Goal: Task Accomplishment & Management: Manage account settings

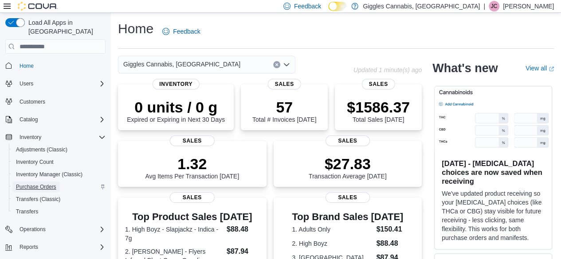
click at [47, 184] on span "Purchase Orders" at bounding box center [36, 187] width 40 height 7
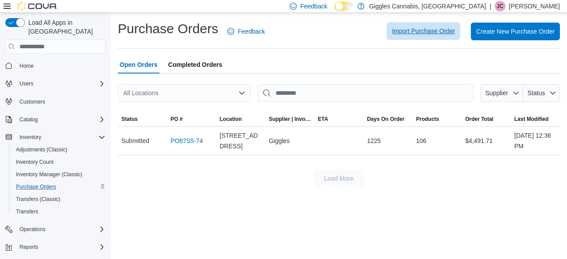
click at [432, 36] on span "Import Purchase Order" at bounding box center [423, 31] width 63 height 18
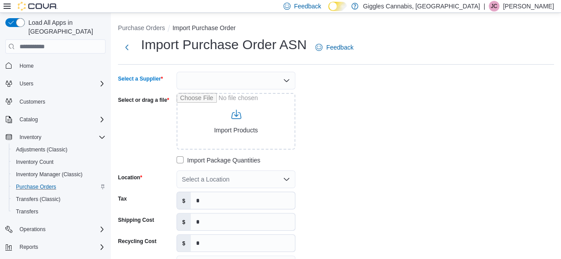
click at [285, 79] on icon "Open list of options" at bounding box center [286, 80] width 7 height 7
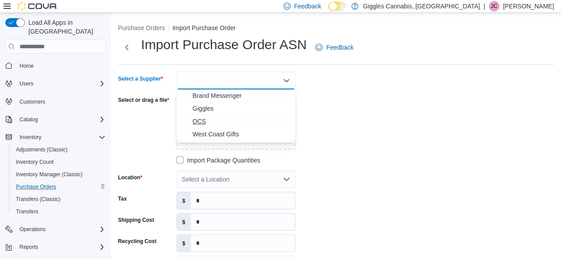
click at [207, 122] on span "OCS" at bounding box center [241, 121] width 98 height 9
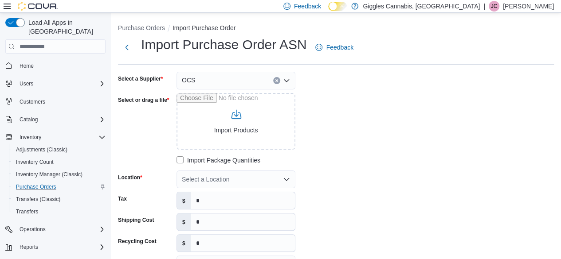
click at [324, 99] on div "Select a Supplier OCS Select or drag a file Import Products Import Package Quan…" at bounding box center [251, 205] width 266 height 266
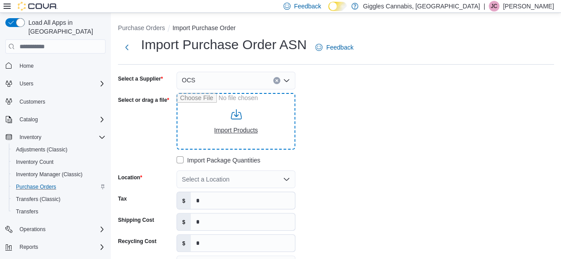
click at [236, 125] on input "Select or drag a file" at bounding box center [235, 121] width 119 height 57
type input "**********"
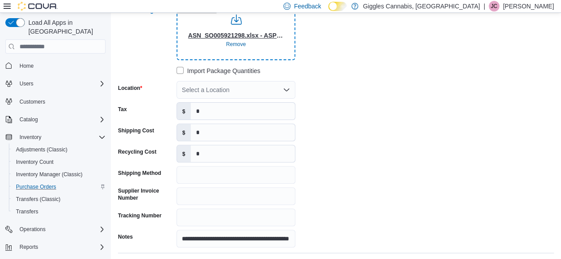
scroll to position [94, 0]
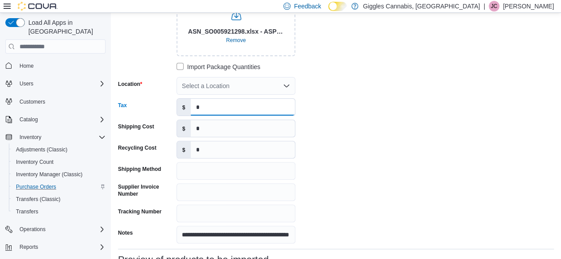
click at [218, 108] on input "*" at bounding box center [243, 107] width 104 height 17
type input "*****"
click at [314, 105] on div "**********" at bounding box center [251, 111] width 266 height 266
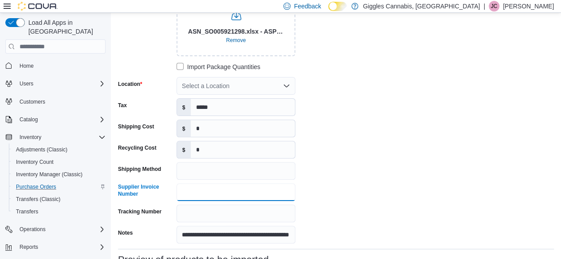
click at [220, 191] on input "Supplier Invoice Number" at bounding box center [235, 193] width 119 height 18
paste input "**********"
type input "**********"
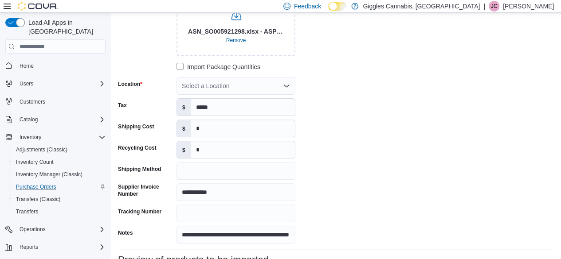
click at [321, 173] on div "**********" at bounding box center [251, 111] width 266 height 266
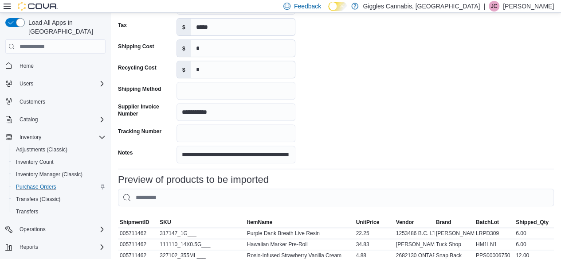
scroll to position [173, 0]
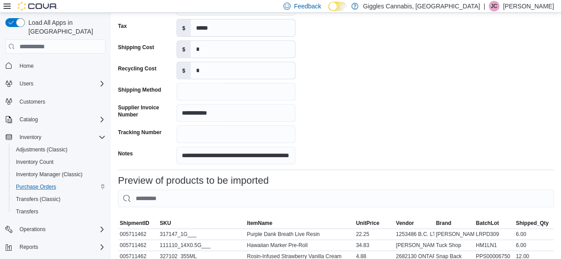
click at [322, 130] on div "**********" at bounding box center [251, 32] width 266 height 266
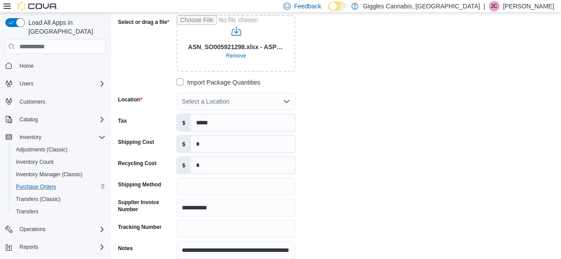
scroll to position [77, 0]
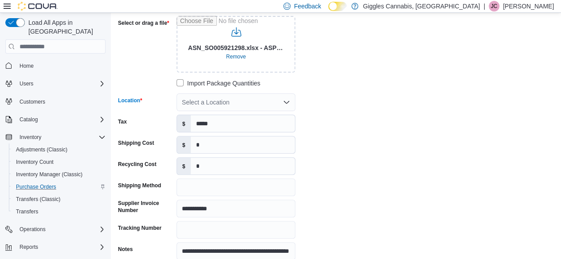
click at [285, 102] on icon "Open list of options" at bounding box center [286, 102] width 7 height 7
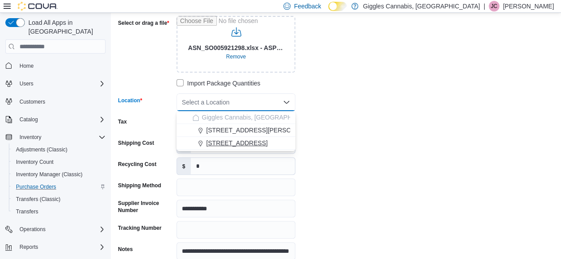
click at [235, 141] on span "652 Princess St #108" at bounding box center [236, 143] width 61 height 9
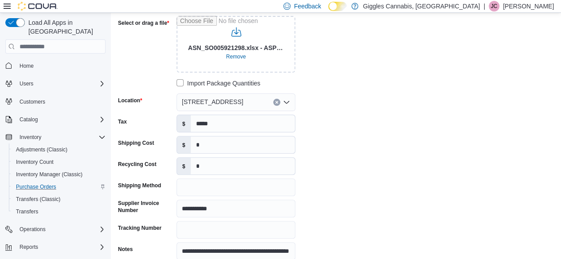
click at [340, 125] on div "**********" at bounding box center [251, 128] width 266 height 266
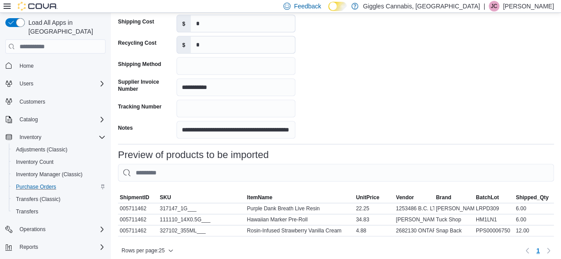
scroll to position [232, 0]
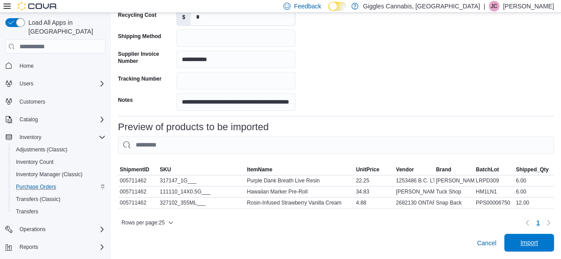
click at [538, 241] on span "Import" at bounding box center [529, 243] width 18 height 9
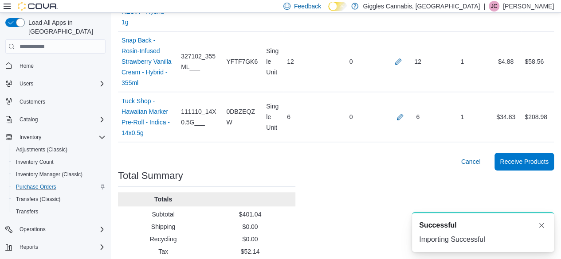
scroll to position [317, 0]
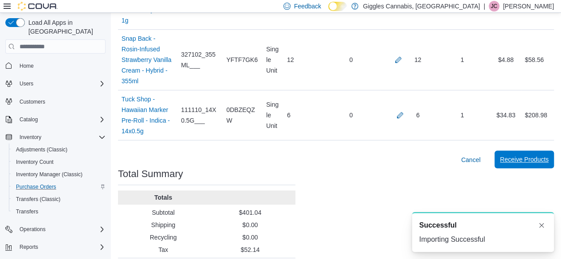
click at [538, 155] on span "Receive Products" at bounding box center [524, 159] width 49 height 9
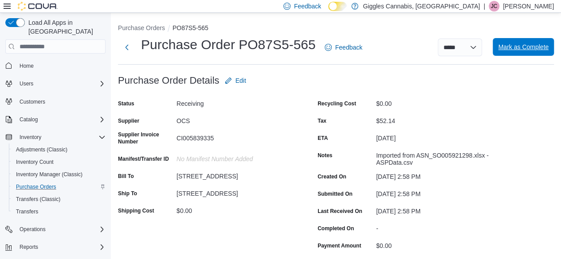
click at [519, 51] on span "Mark as Complete" at bounding box center [523, 47] width 51 height 9
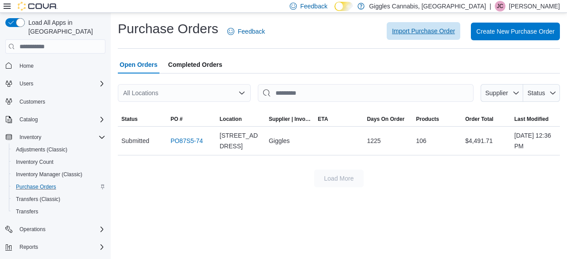
click at [412, 34] on span "Import Purchase Order" at bounding box center [423, 31] width 63 height 9
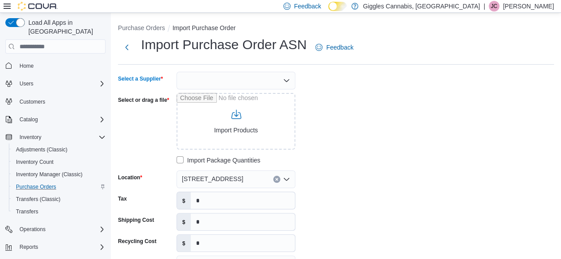
click at [287, 81] on icon "Open list of options" at bounding box center [286, 80] width 5 height 3
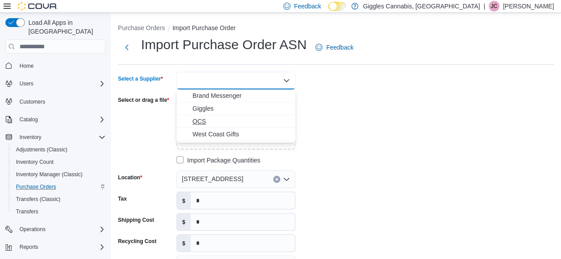
click at [203, 121] on span "OCS" at bounding box center [241, 121] width 98 height 9
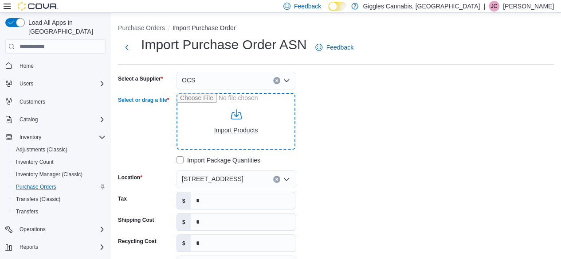
click at [231, 125] on input "Select or drag a file" at bounding box center [235, 121] width 119 height 57
type input "**********"
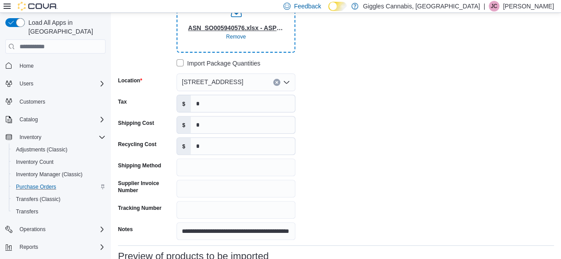
scroll to position [100, 0]
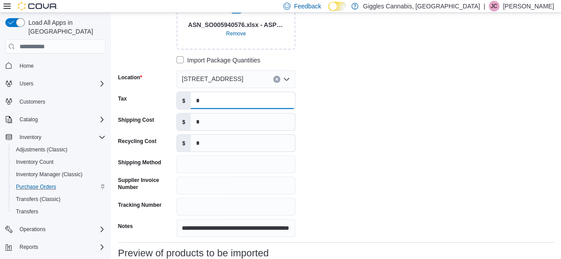
click at [257, 102] on input "*" at bounding box center [243, 100] width 104 height 17
click at [214, 102] on input "*" at bounding box center [243, 100] width 104 height 17
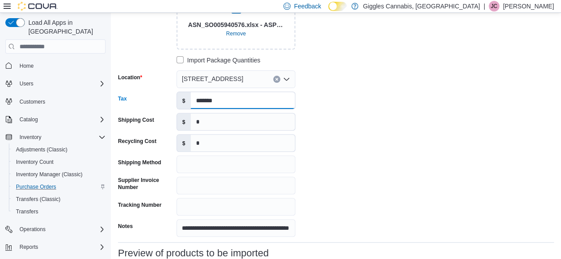
type input "*******"
click at [210, 118] on input "*" at bounding box center [243, 121] width 104 height 17
type input "***"
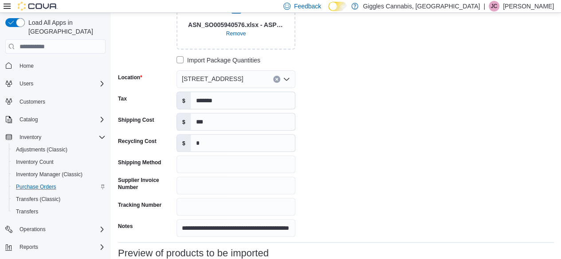
click at [323, 117] on div "**********" at bounding box center [251, 105] width 266 height 266
click at [229, 188] on input "Supplier Invoice Number" at bounding box center [235, 186] width 119 height 18
paste input "**********"
type input "**********"
click at [323, 186] on div "**********" at bounding box center [251, 105] width 266 height 266
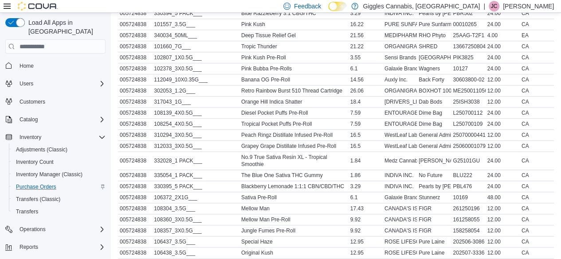
scroll to position [480, 0]
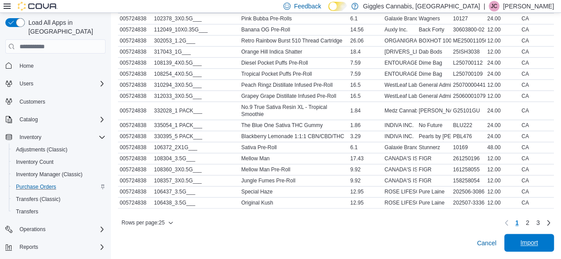
click at [538, 245] on span "Import" at bounding box center [529, 243] width 18 height 9
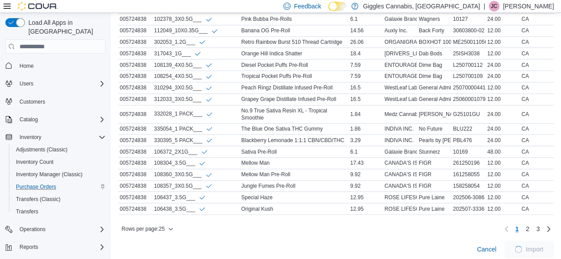
scroll to position [489, 0]
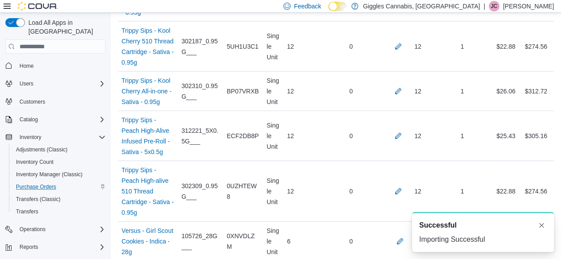
scroll to position [2687, 0]
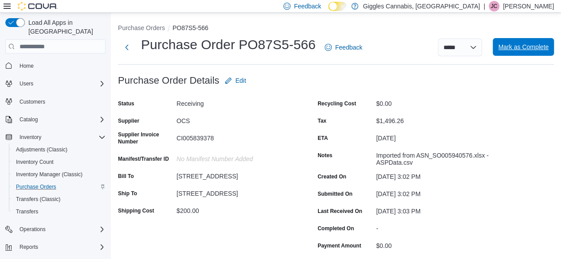
click at [527, 46] on span "Mark as Complete" at bounding box center [523, 47] width 51 height 9
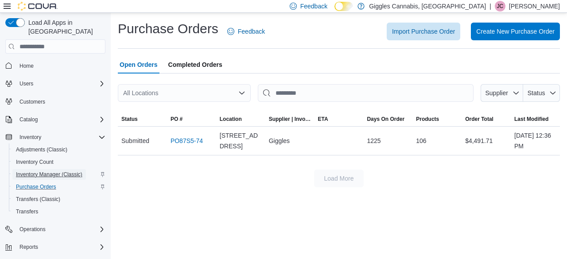
click at [51, 171] on span "Inventory Manager (Classic)" at bounding box center [49, 174] width 66 height 7
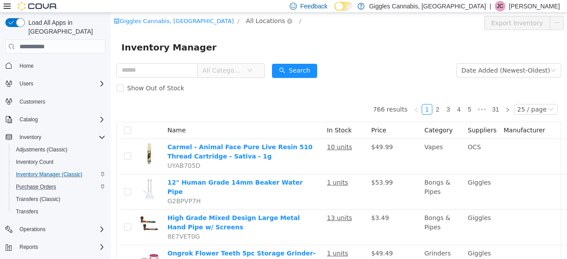
click at [246, 20] on span "All Locations" at bounding box center [265, 21] width 39 height 10
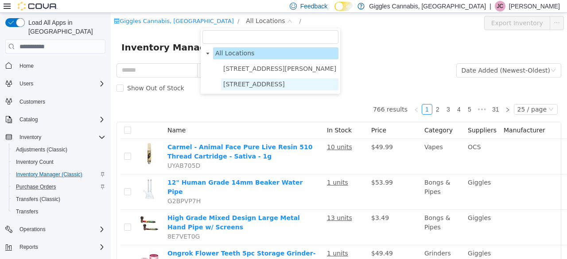
click at [236, 83] on span "652 Princess St #108" at bounding box center [254, 84] width 62 height 7
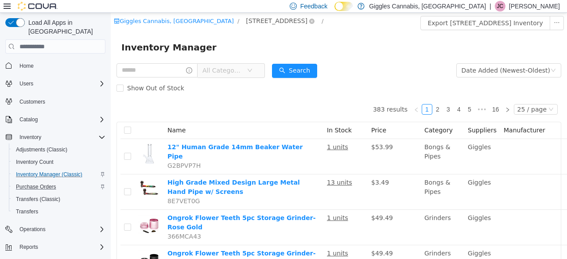
click at [246, 22] on span "652 Princess St #108" at bounding box center [277, 21] width 62 height 10
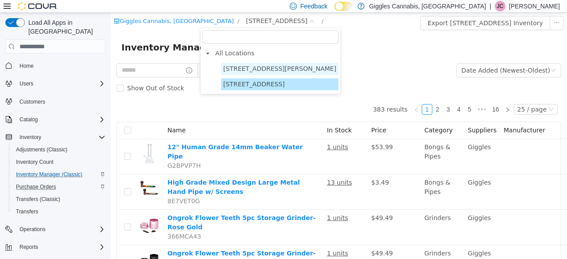
click at [234, 69] on span "163 Main St W. Hamilton" at bounding box center [279, 68] width 113 height 7
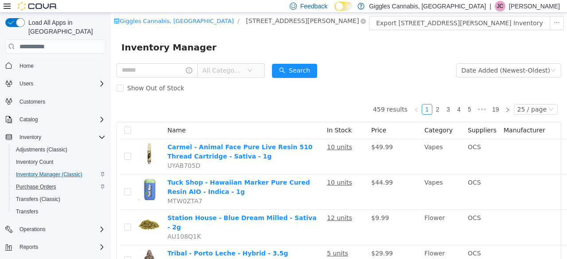
click at [246, 23] on span "163 Main St W. Hamilton" at bounding box center [302, 21] width 113 height 10
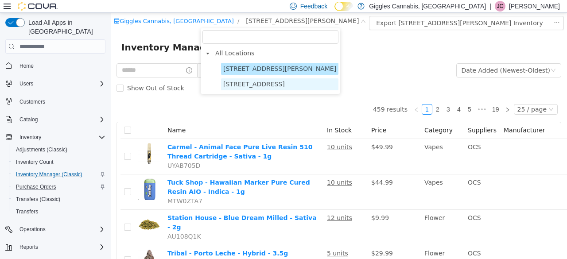
click at [249, 85] on span "652 Princess St #108" at bounding box center [254, 84] width 62 height 7
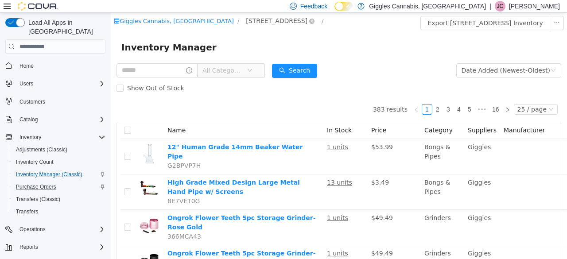
click at [246, 21] on span "652 Princess St #108" at bounding box center [277, 21] width 62 height 10
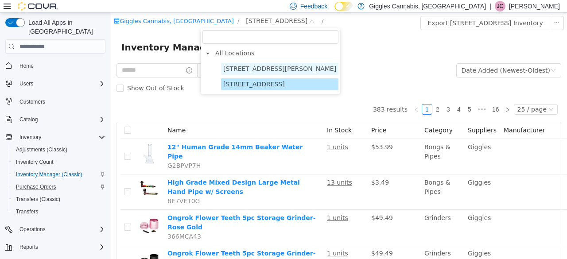
click at [250, 66] on span "163 Main St W. Hamilton" at bounding box center [279, 68] width 113 height 7
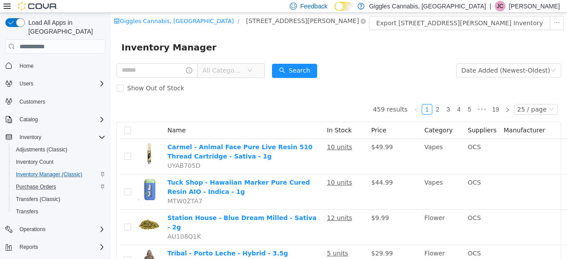
click at [246, 21] on span "163 Main St W. Hamilton" at bounding box center [302, 21] width 113 height 10
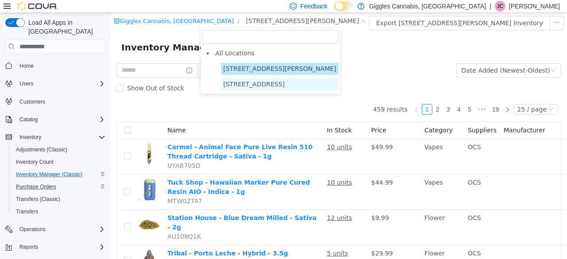
click at [245, 79] on span "652 Princess St #108" at bounding box center [279, 84] width 117 height 12
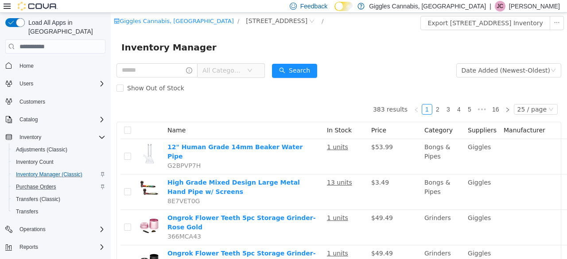
click at [236, 70] on span "All Categories" at bounding box center [223, 70] width 40 height 9
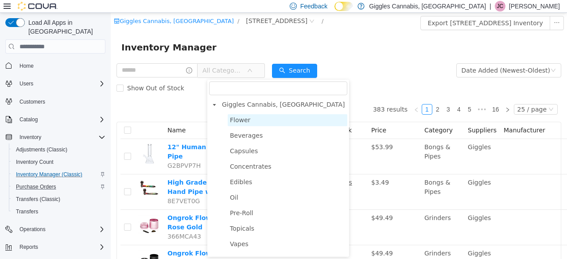
click at [238, 118] on span "Flower" at bounding box center [240, 120] width 20 height 7
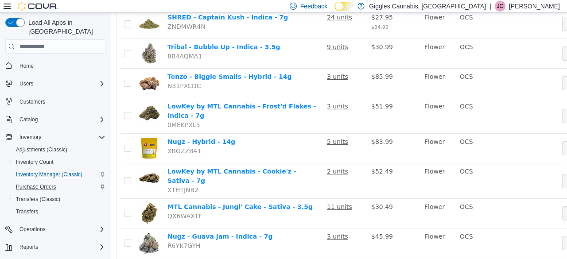
scroll to position [656, 0]
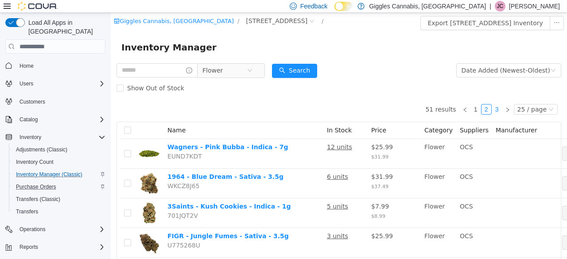
click at [495, 112] on link "3" at bounding box center [498, 110] width 10 height 10
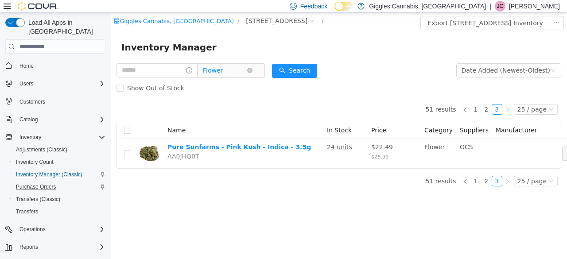
click at [223, 75] on span "Flower" at bounding box center [213, 70] width 20 height 13
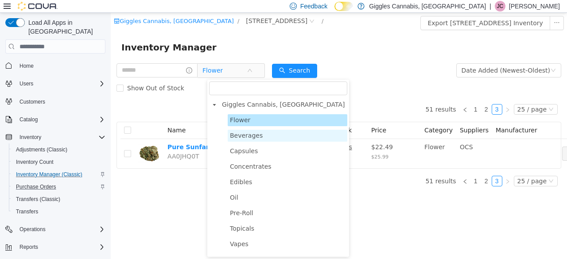
click at [252, 139] on span "Beverages" at bounding box center [246, 135] width 33 height 7
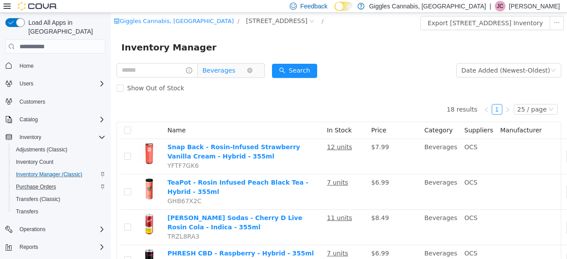
click at [232, 70] on span "Beverages" at bounding box center [219, 70] width 33 height 13
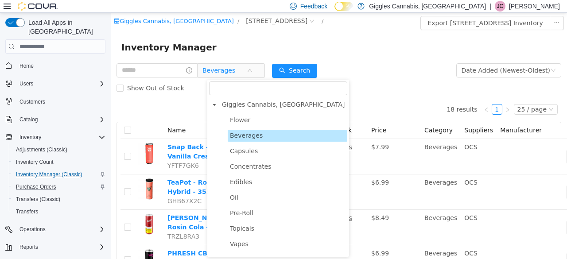
click at [249, 151] on span "Capsules" at bounding box center [244, 151] width 28 height 7
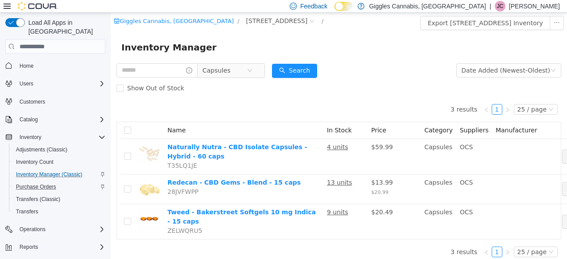
scroll to position [7, 0]
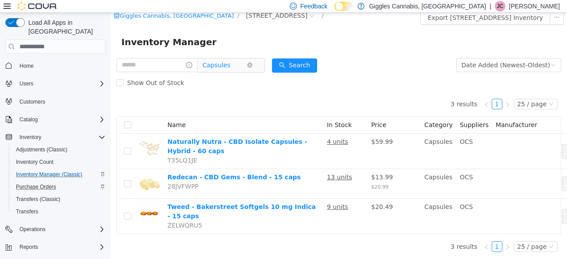
click at [231, 67] on span "Capsules" at bounding box center [217, 65] width 28 height 13
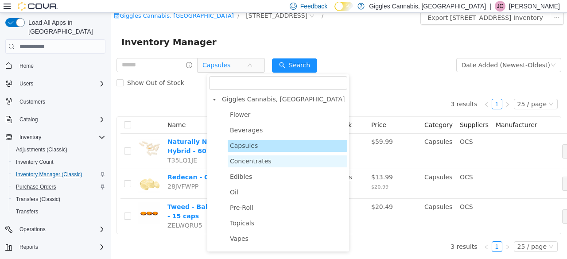
click at [260, 158] on span "Concentrates" at bounding box center [251, 161] width 42 height 7
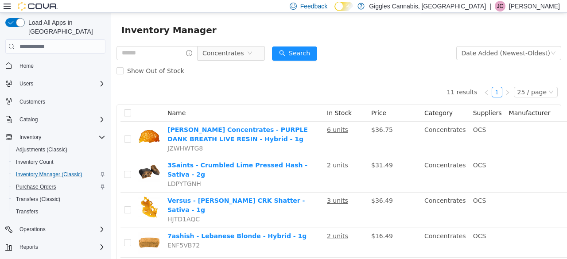
scroll to position [17, 0]
click at [247, 58] on span "Concentrates" at bounding box center [225, 53] width 44 height 13
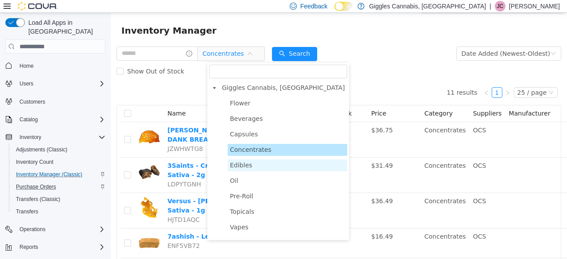
click at [255, 163] on span "Edibles" at bounding box center [288, 166] width 120 height 12
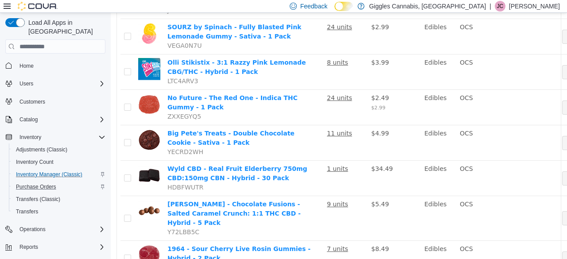
scroll to position [771, 0]
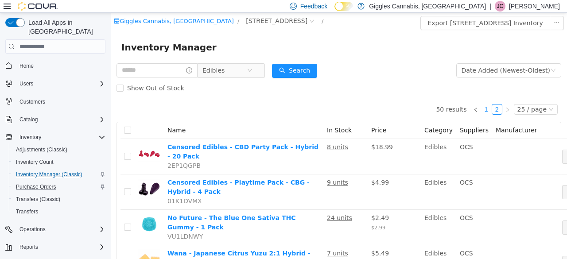
click at [485, 108] on link "1" at bounding box center [487, 110] width 10 height 10
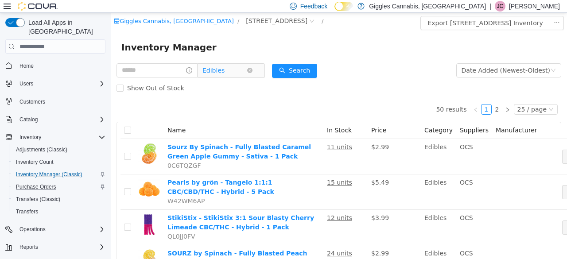
click at [223, 74] on span "Edibles" at bounding box center [214, 70] width 22 height 13
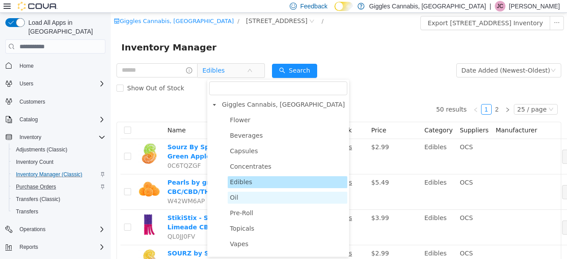
click at [250, 200] on span "Oil" at bounding box center [288, 198] width 120 height 12
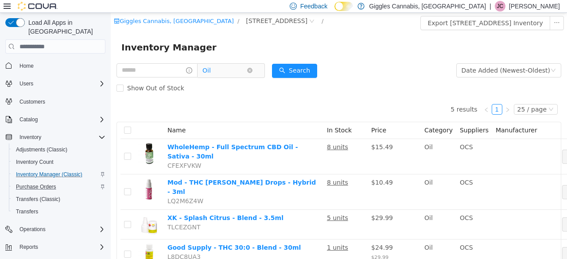
click at [243, 72] on span "Oil" at bounding box center [225, 70] width 44 height 13
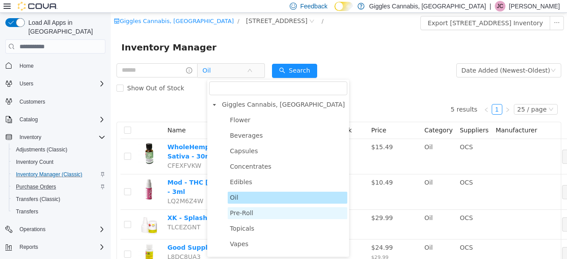
click at [249, 211] on span "Pre-Roll" at bounding box center [241, 213] width 23 height 7
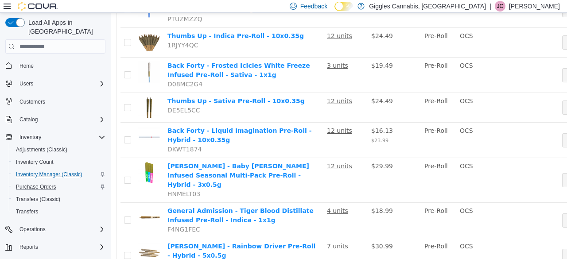
scroll to position [653, 0]
